Goal: Find specific page/section: Find specific page/section

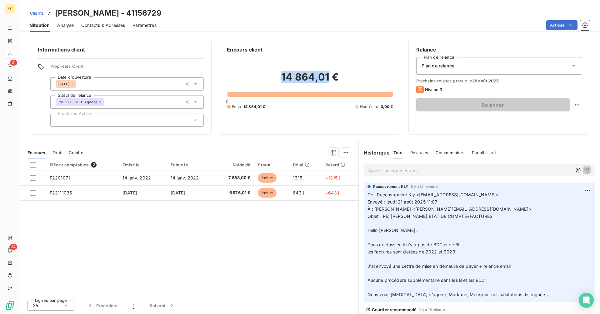
scroll to position [103, 0]
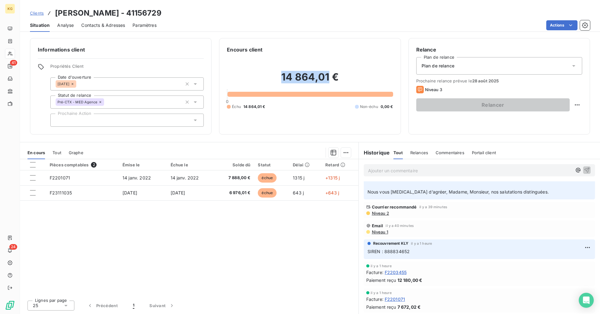
click at [36, 11] on span "Clients" at bounding box center [37, 13] width 14 height 5
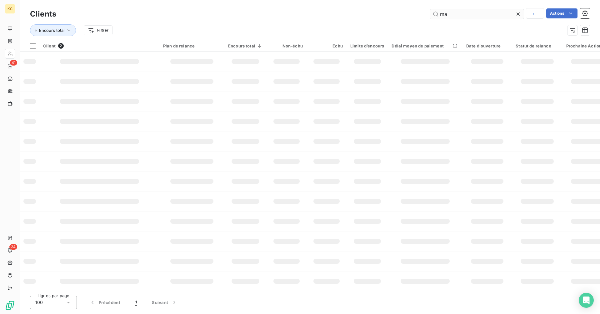
type input "m"
type input "GROUPE SOL"
click at [518, 13] on icon at bounding box center [518, 14] width 6 height 6
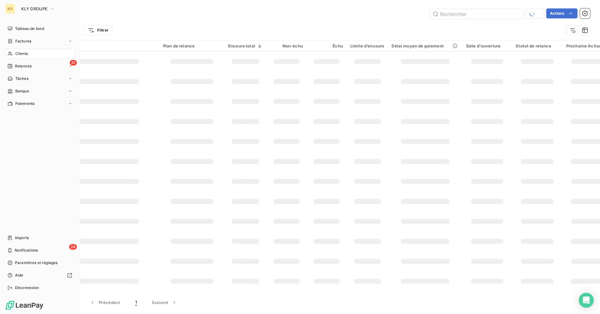
click at [22, 54] on span "Clients" at bounding box center [21, 54] width 13 height 6
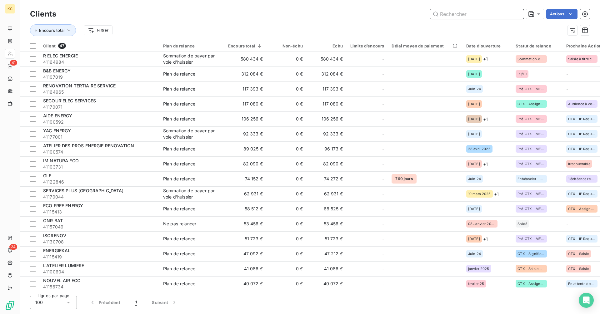
click at [464, 15] on input "text" at bounding box center [477, 14] width 94 height 10
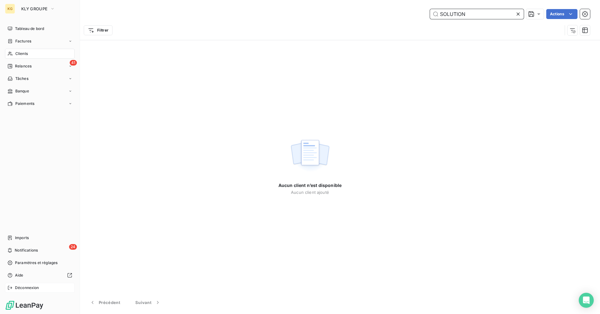
type input "SOLUTION"
click at [24, 288] on span "Déconnexion" at bounding box center [27, 288] width 24 height 6
